Goal: Information Seeking & Learning: Learn about a topic

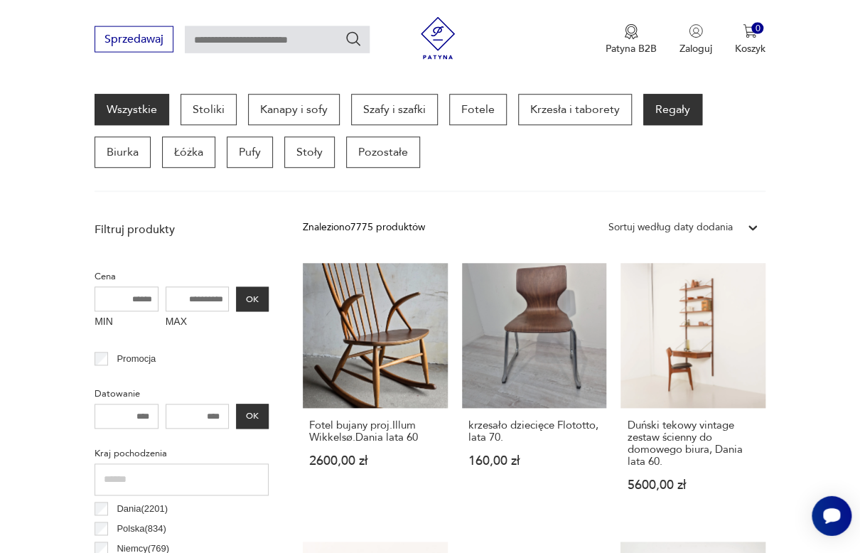
scroll to position [377, 0]
click at [673, 111] on p "Regały" at bounding box center [672, 109] width 59 height 31
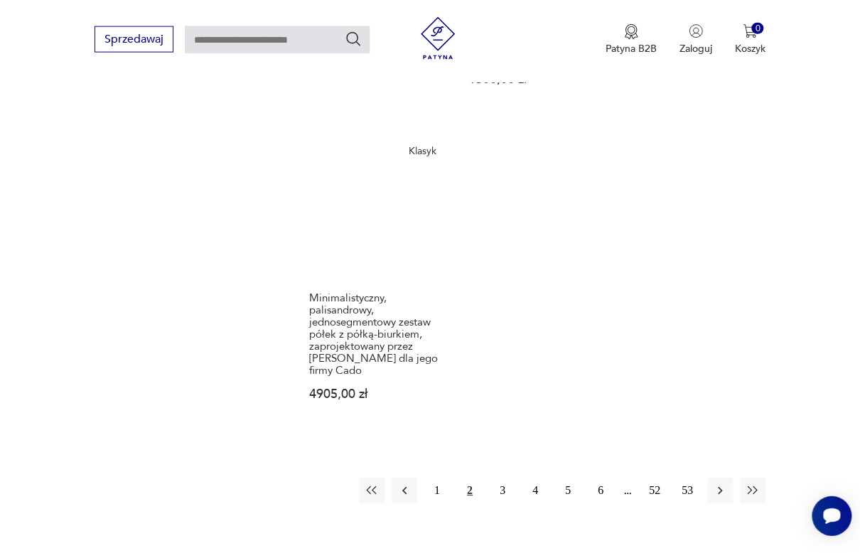
scroll to position [2028, 0]
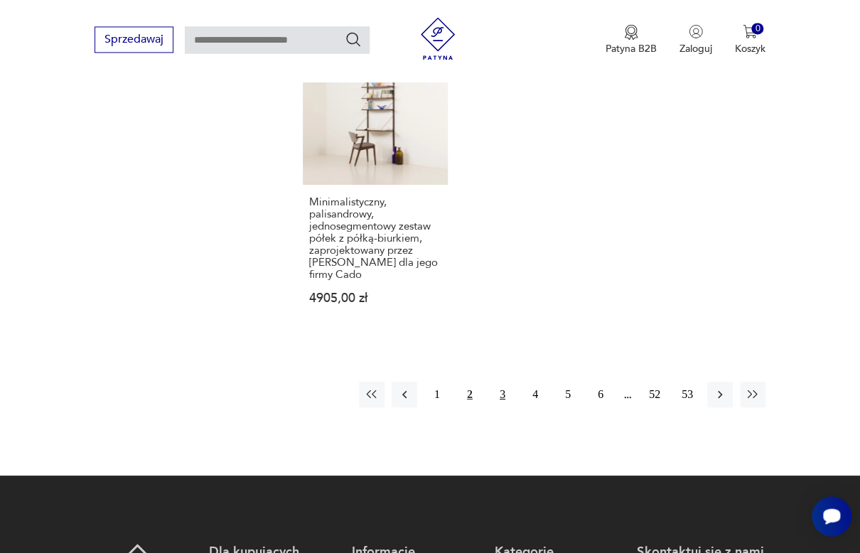
click at [499, 382] on button "3" at bounding box center [503, 395] width 26 height 26
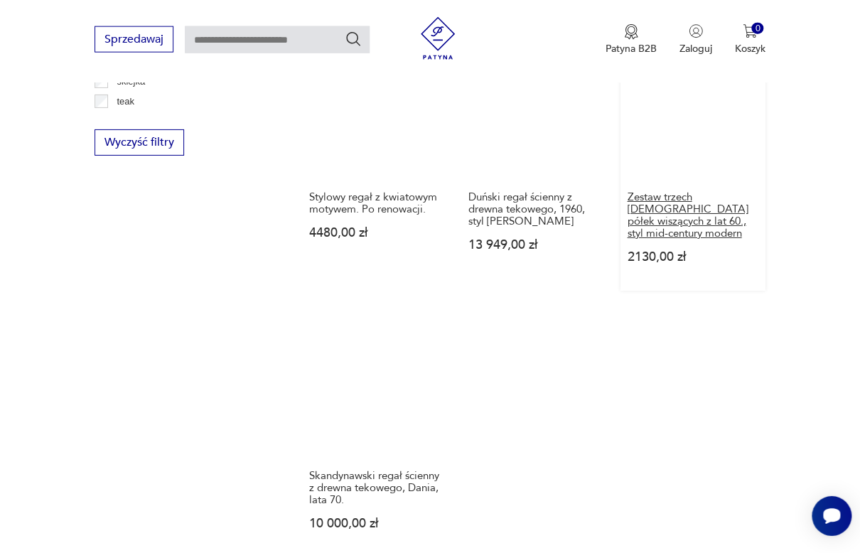
scroll to position [2028, 0]
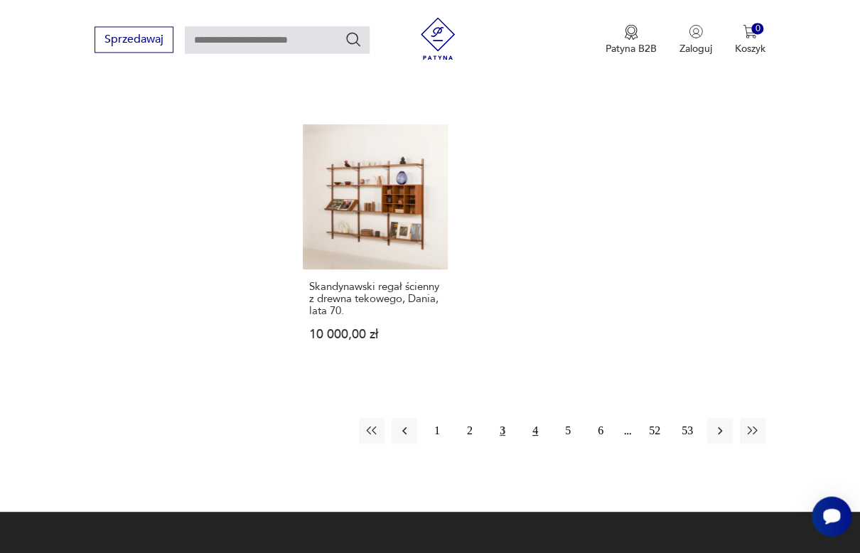
click at [532, 418] on button "4" at bounding box center [535, 431] width 26 height 26
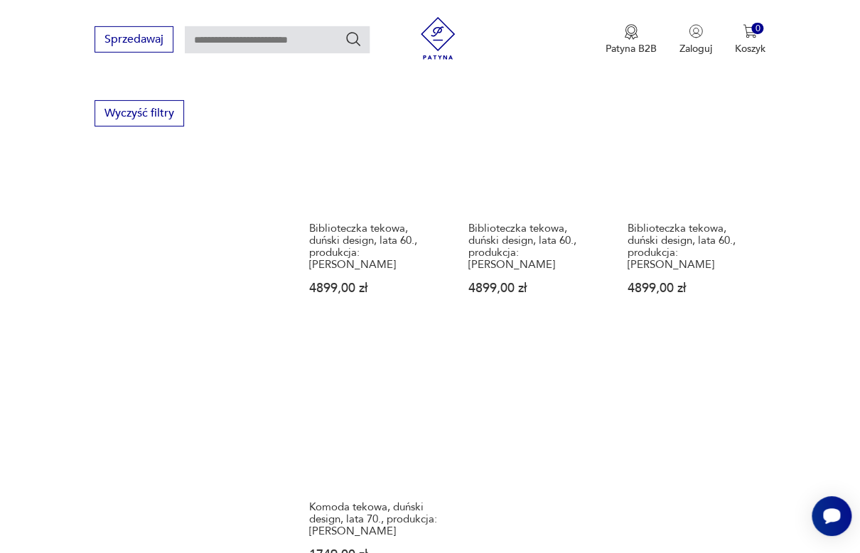
scroll to position [2103, 0]
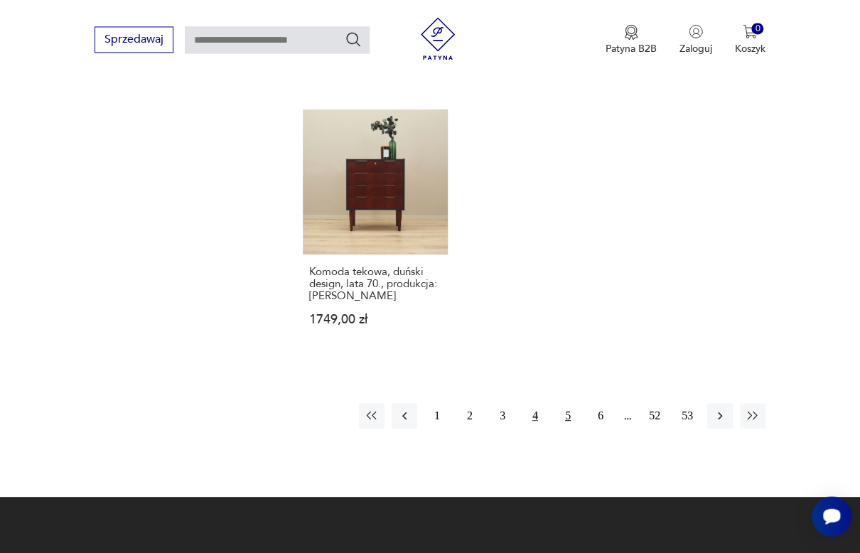
click at [567, 403] on button "5" at bounding box center [568, 416] width 26 height 26
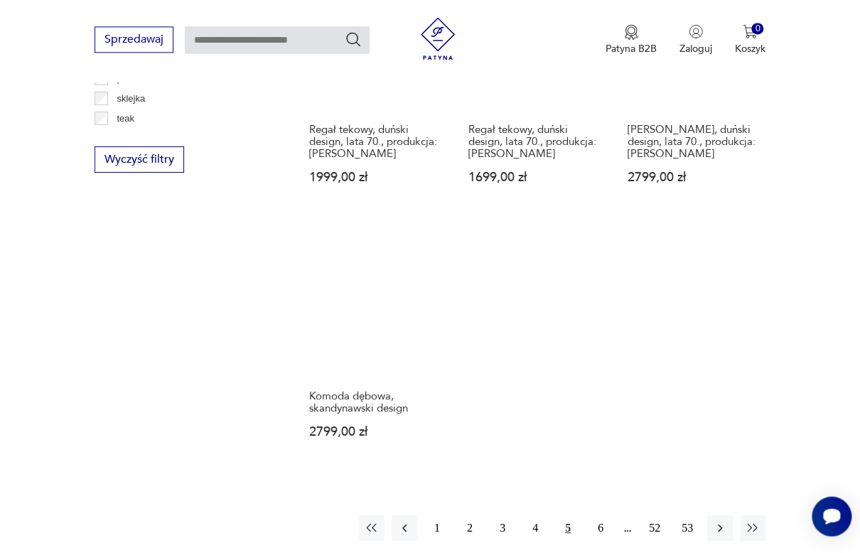
scroll to position [1953, 0]
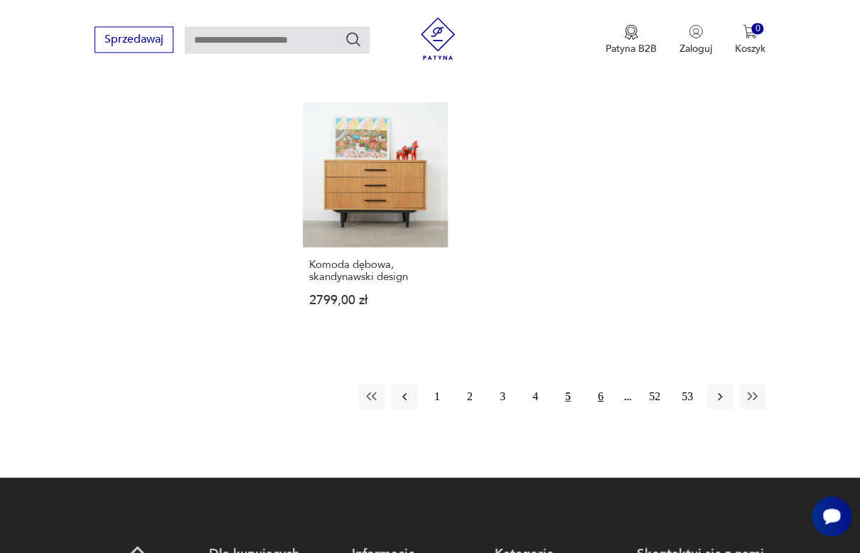
click at [595, 385] on button "6" at bounding box center [601, 397] width 26 height 26
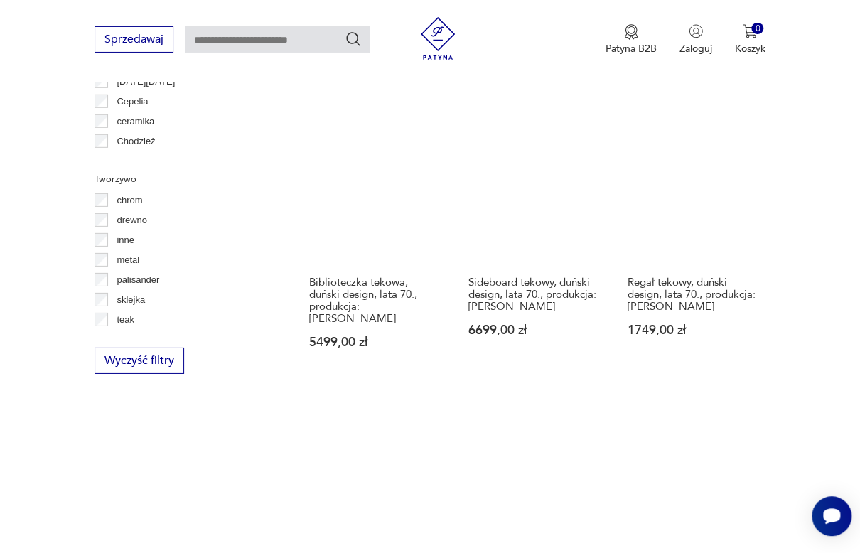
scroll to position [1803, 0]
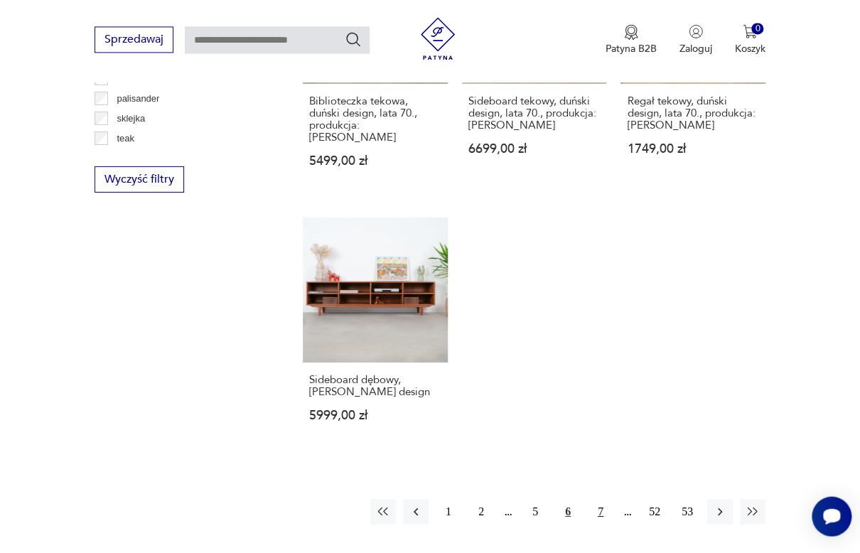
click at [601, 498] on button "7" at bounding box center [601, 511] width 26 height 26
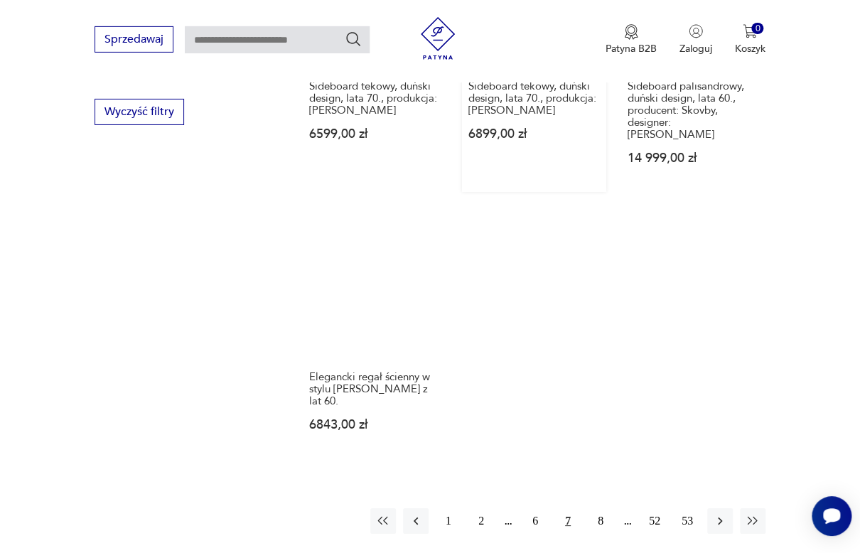
scroll to position [1953, 0]
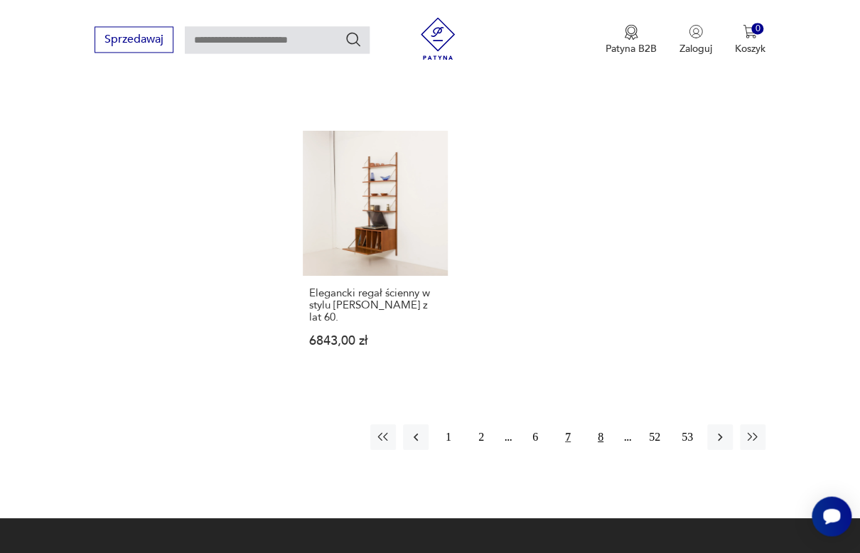
click at [602, 424] on button "8" at bounding box center [601, 437] width 26 height 26
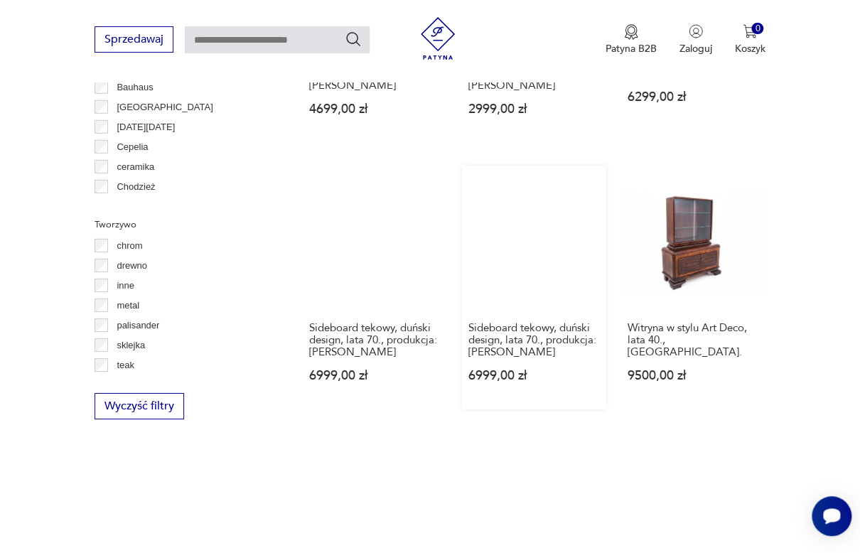
scroll to position [1803, 0]
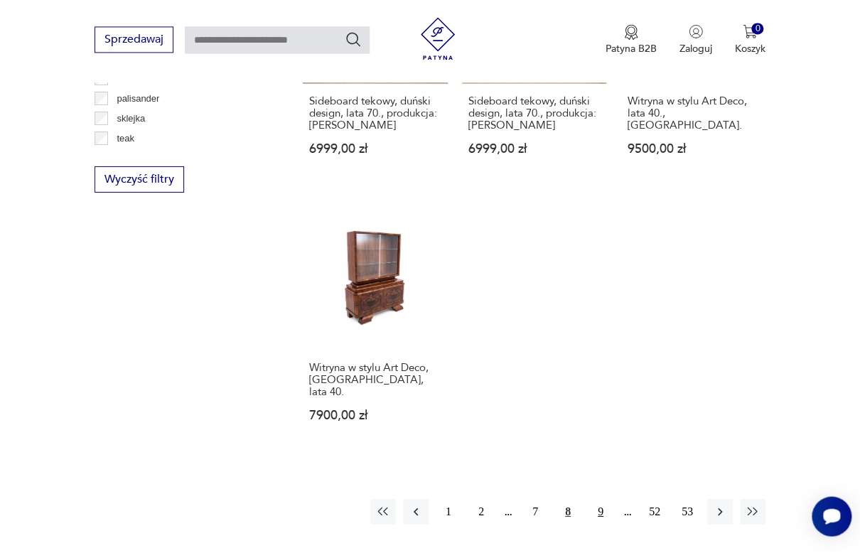
click at [601, 498] on button "9" at bounding box center [601, 511] width 26 height 26
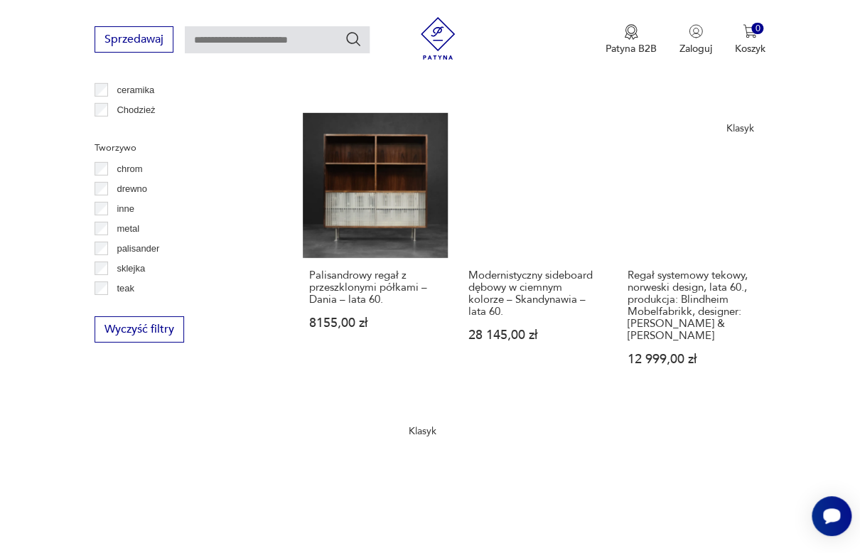
scroll to position [1653, 0]
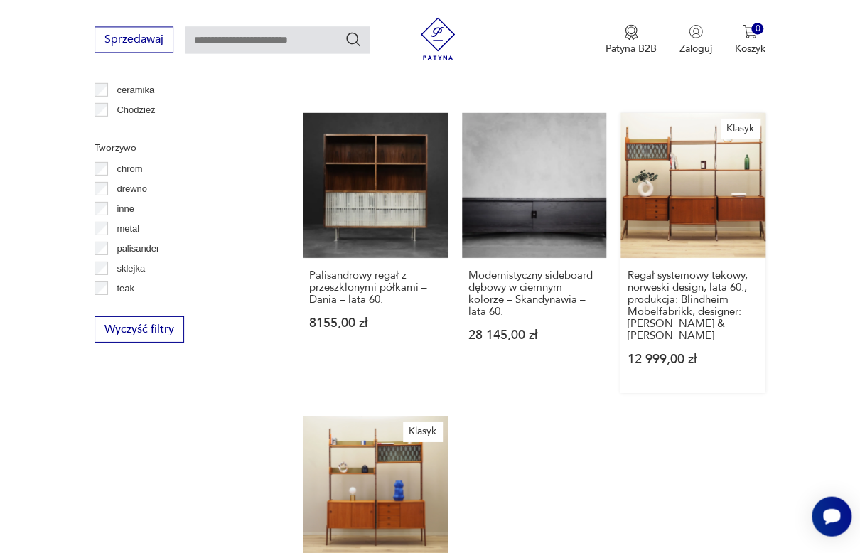
click at [735, 196] on link "Klasyk Regał systemowy tekowy, norweski design, lata 60., produkcja: Blindheim …" at bounding box center [693, 252] width 145 height 280
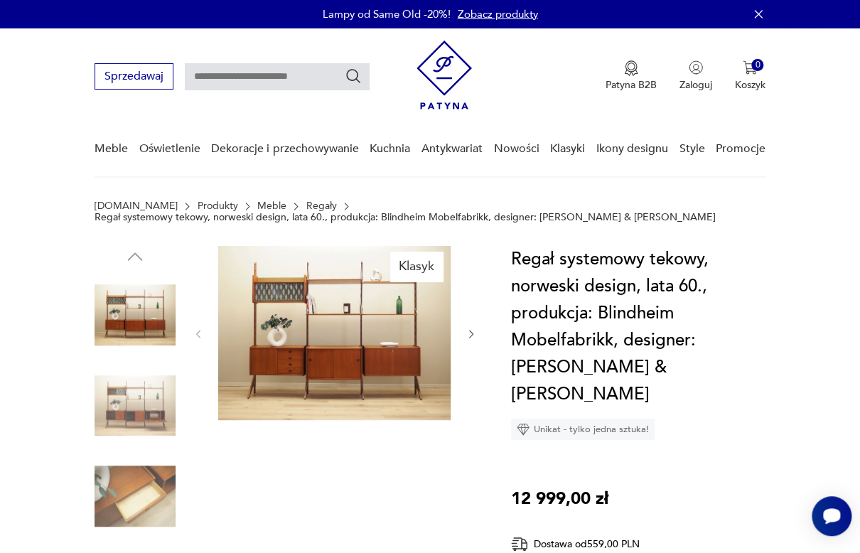
click at [129, 406] on img at bounding box center [135, 405] width 81 height 81
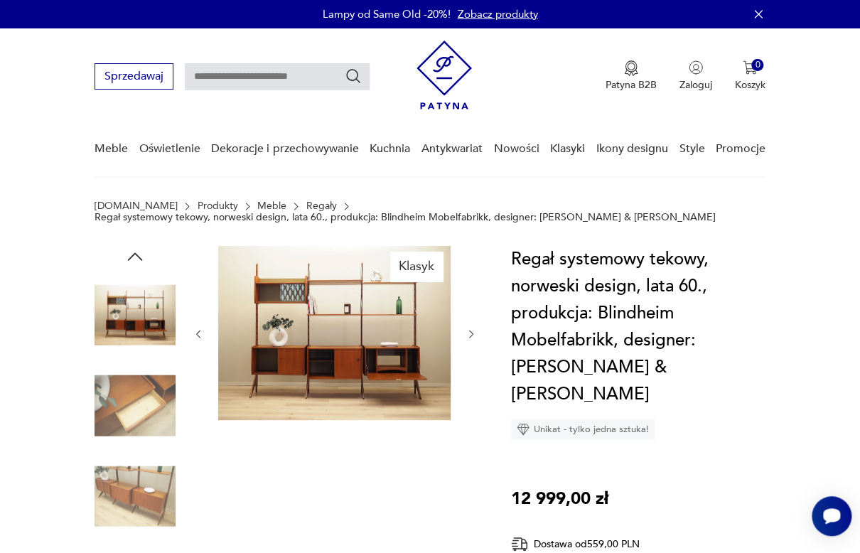
click at [314, 377] on img at bounding box center [334, 333] width 232 height 174
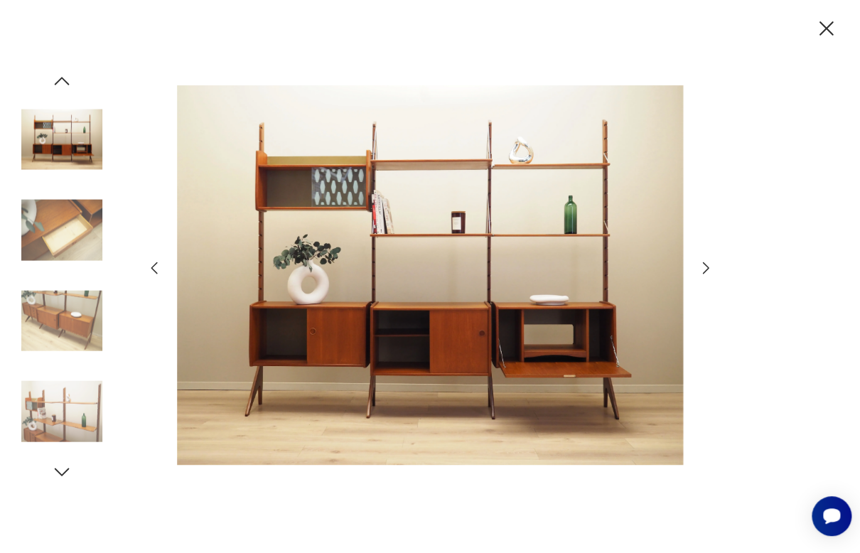
click at [707, 266] on icon "button" at bounding box center [706, 267] width 6 height 11
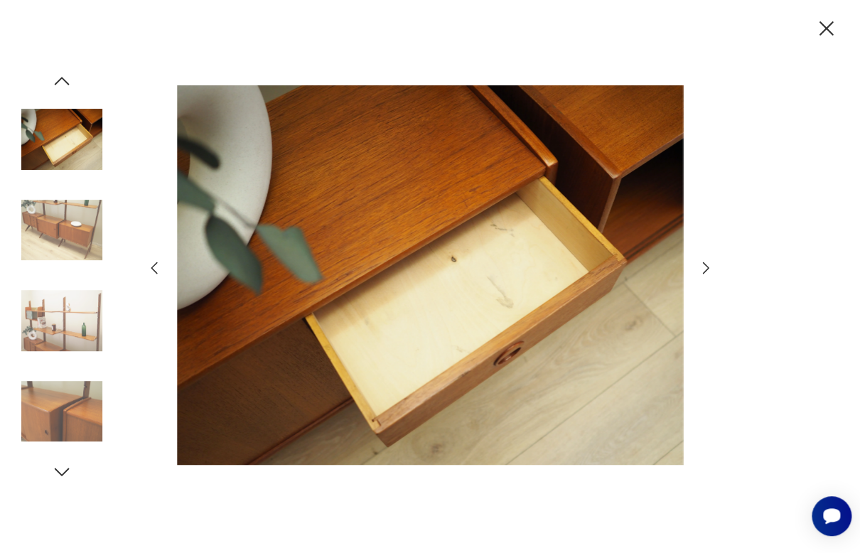
click at [707, 266] on icon "button" at bounding box center [706, 267] width 6 height 11
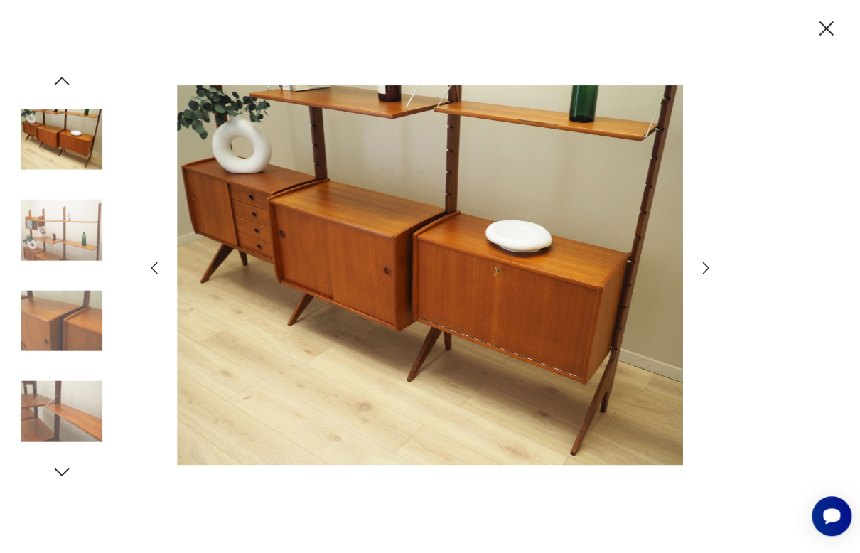
click at [707, 266] on icon "button" at bounding box center [706, 267] width 6 height 11
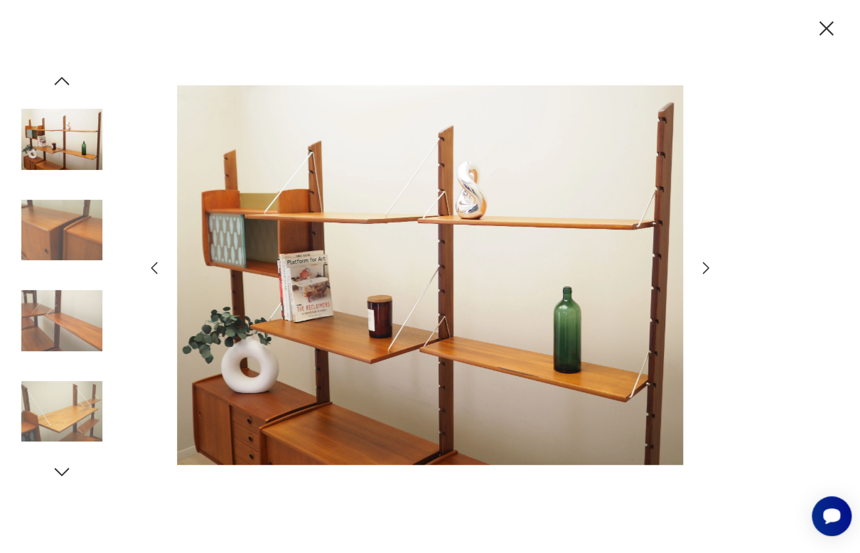
click at [707, 266] on icon "button" at bounding box center [706, 267] width 6 height 11
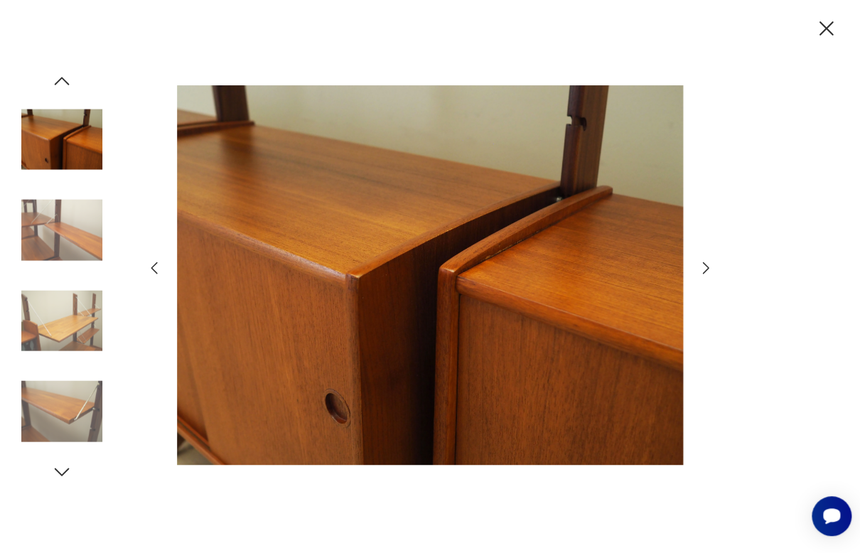
click at [707, 266] on icon "button" at bounding box center [706, 267] width 6 height 11
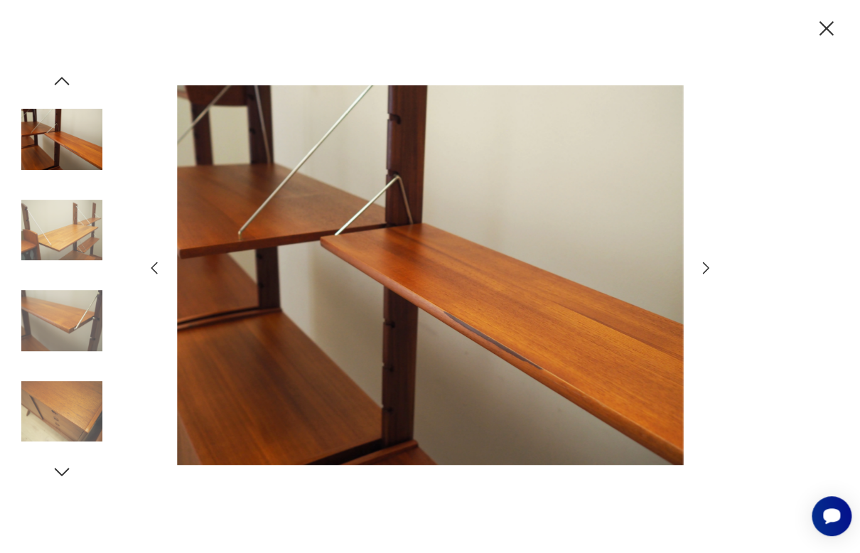
click at [707, 266] on icon "button" at bounding box center [706, 267] width 6 height 11
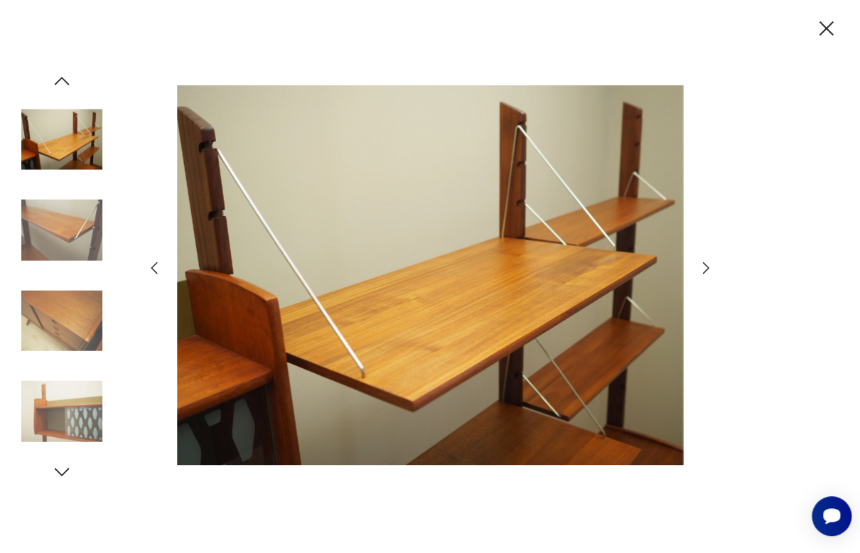
click at [828, 32] on icon "button" at bounding box center [826, 28] width 25 height 25
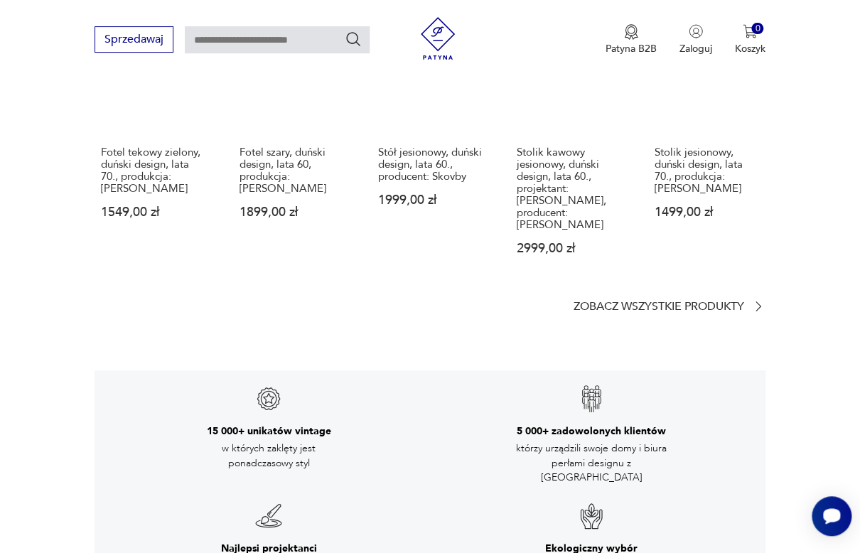
scroll to position [2327, 0]
